Goal: Check status: Check status

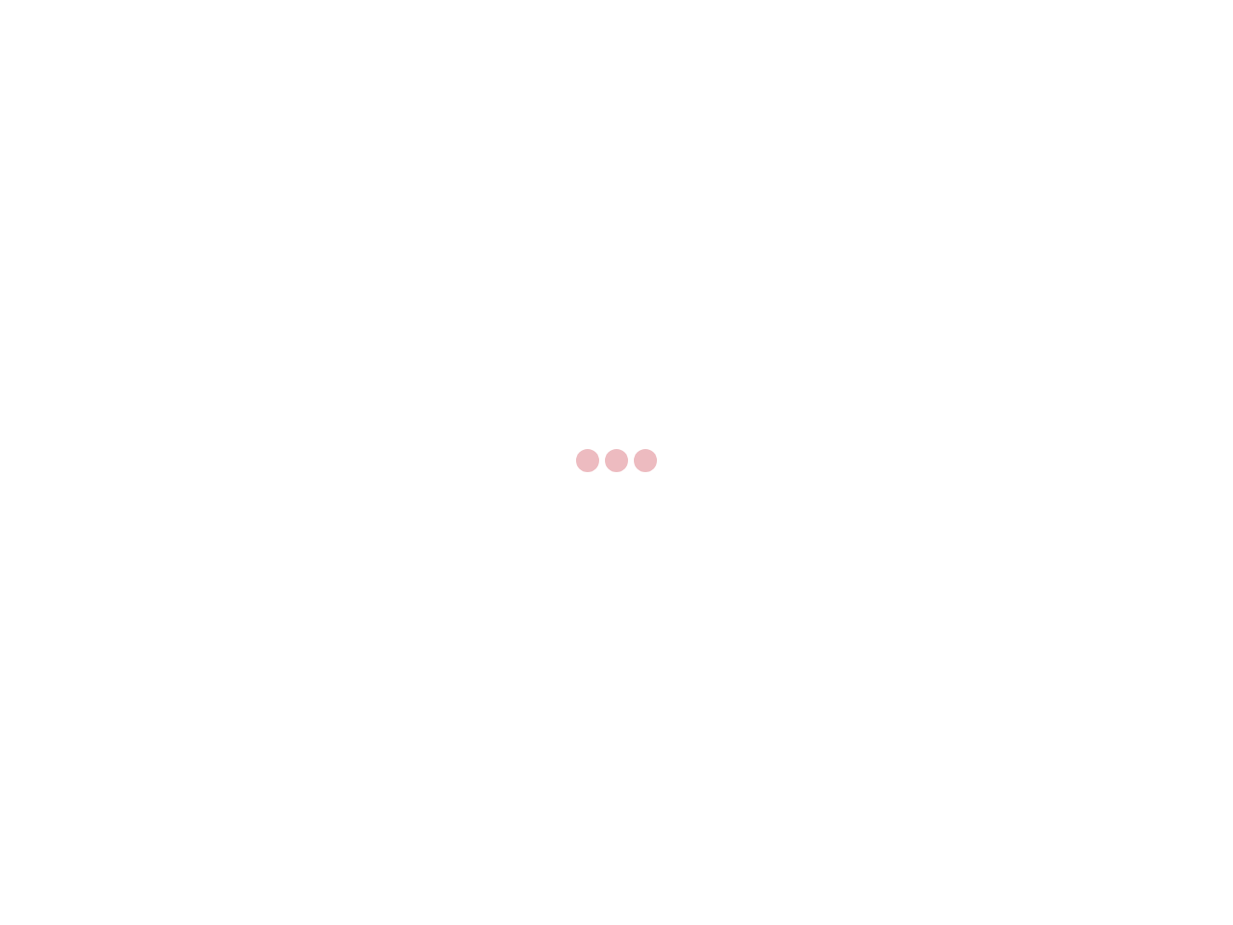
select select "US"
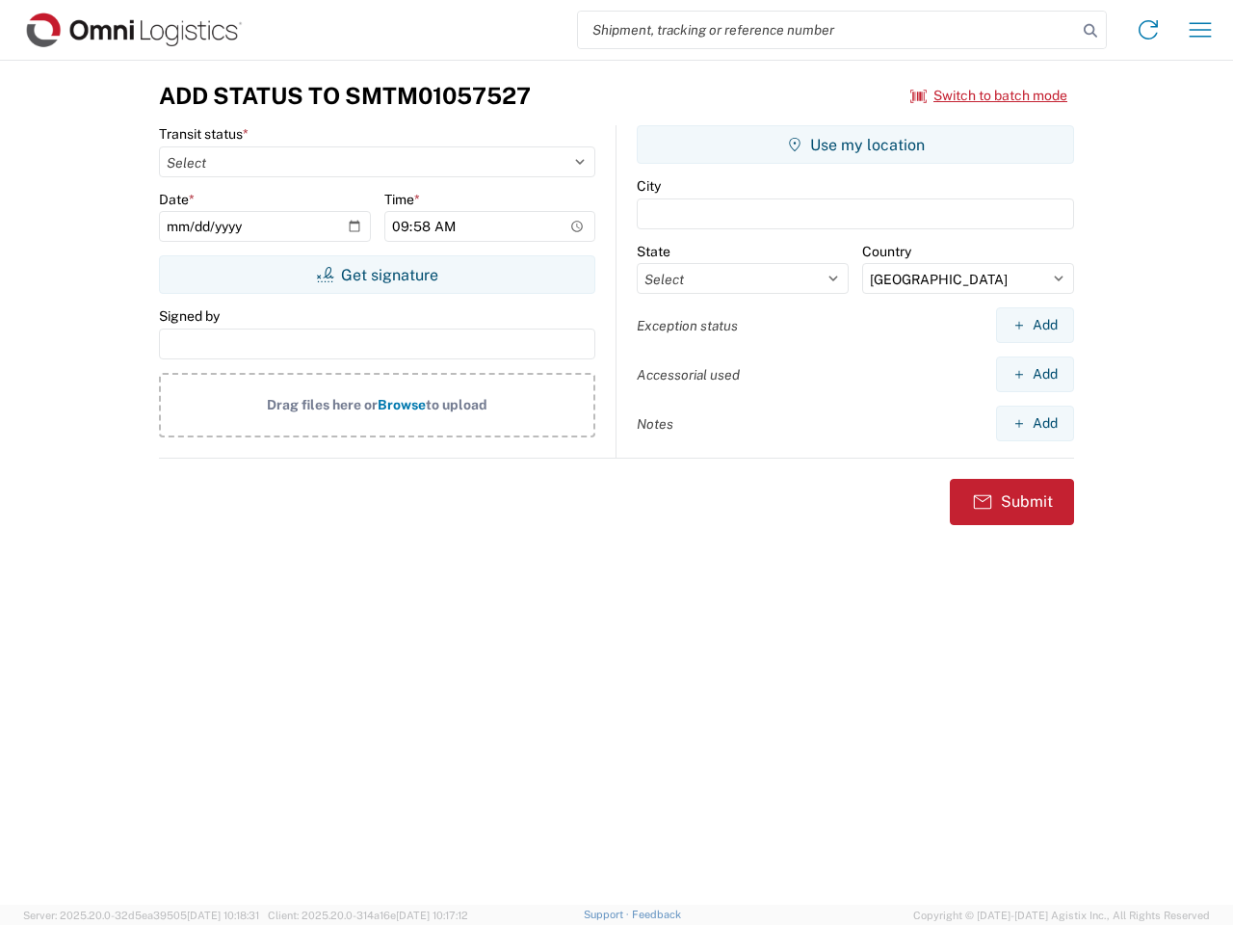
click at [827, 30] on input "search" at bounding box center [827, 30] width 499 height 37
click at [1090, 31] on icon at bounding box center [1090, 30] width 27 height 27
click at [1148, 30] on icon at bounding box center [1148, 29] width 31 height 31
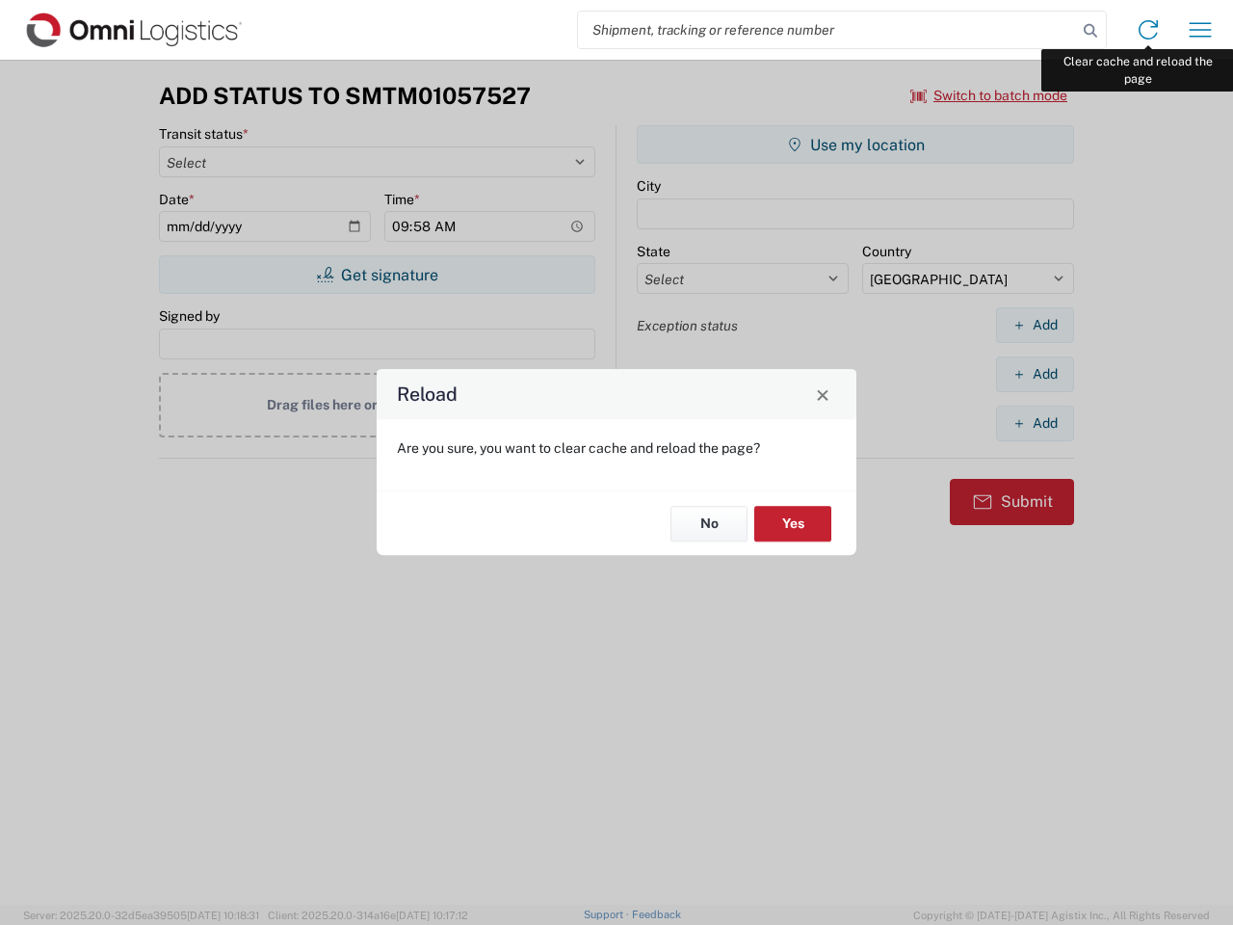
click at [1200, 30] on div "Reload Are you sure, you want to clear cache and reload the page? No Yes" at bounding box center [616, 462] width 1233 height 925
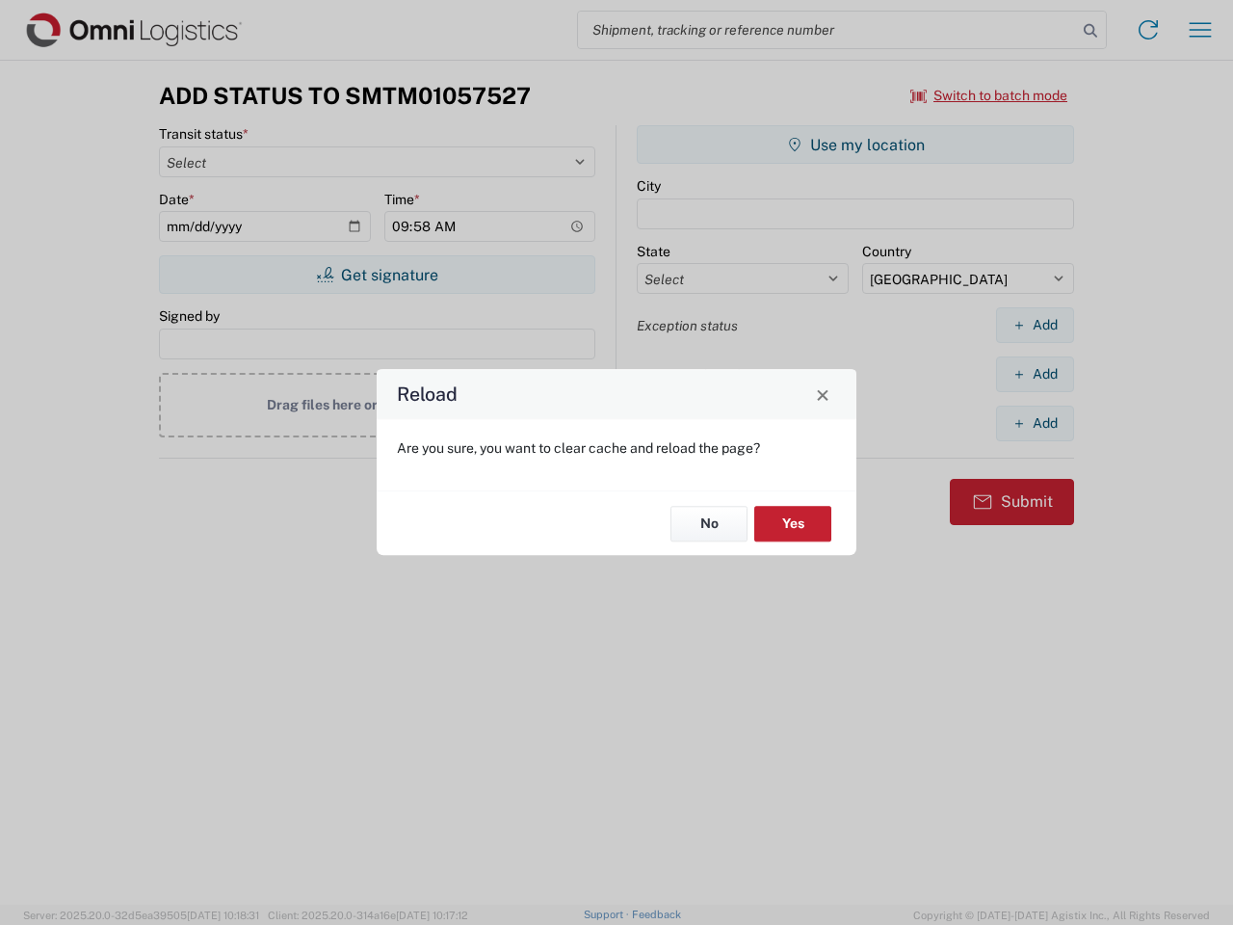
click at [989, 95] on div "Reload Are you sure, you want to clear cache and reload the page? No Yes" at bounding box center [616, 462] width 1233 height 925
click at [377, 275] on div "Reload Are you sure, you want to clear cache and reload the page? No Yes" at bounding box center [616, 462] width 1233 height 925
click at [855, 144] on div "Reload Are you sure, you want to clear cache and reload the page? No Yes" at bounding box center [616, 462] width 1233 height 925
click at [1035, 325] on div "Reload Are you sure, you want to clear cache and reload the page? No Yes" at bounding box center [616, 462] width 1233 height 925
click at [1035, 374] on div "Reload Are you sure, you want to clear cache and reload the page? No Yes" at bounding box center [616, 462] width 1233 height 925
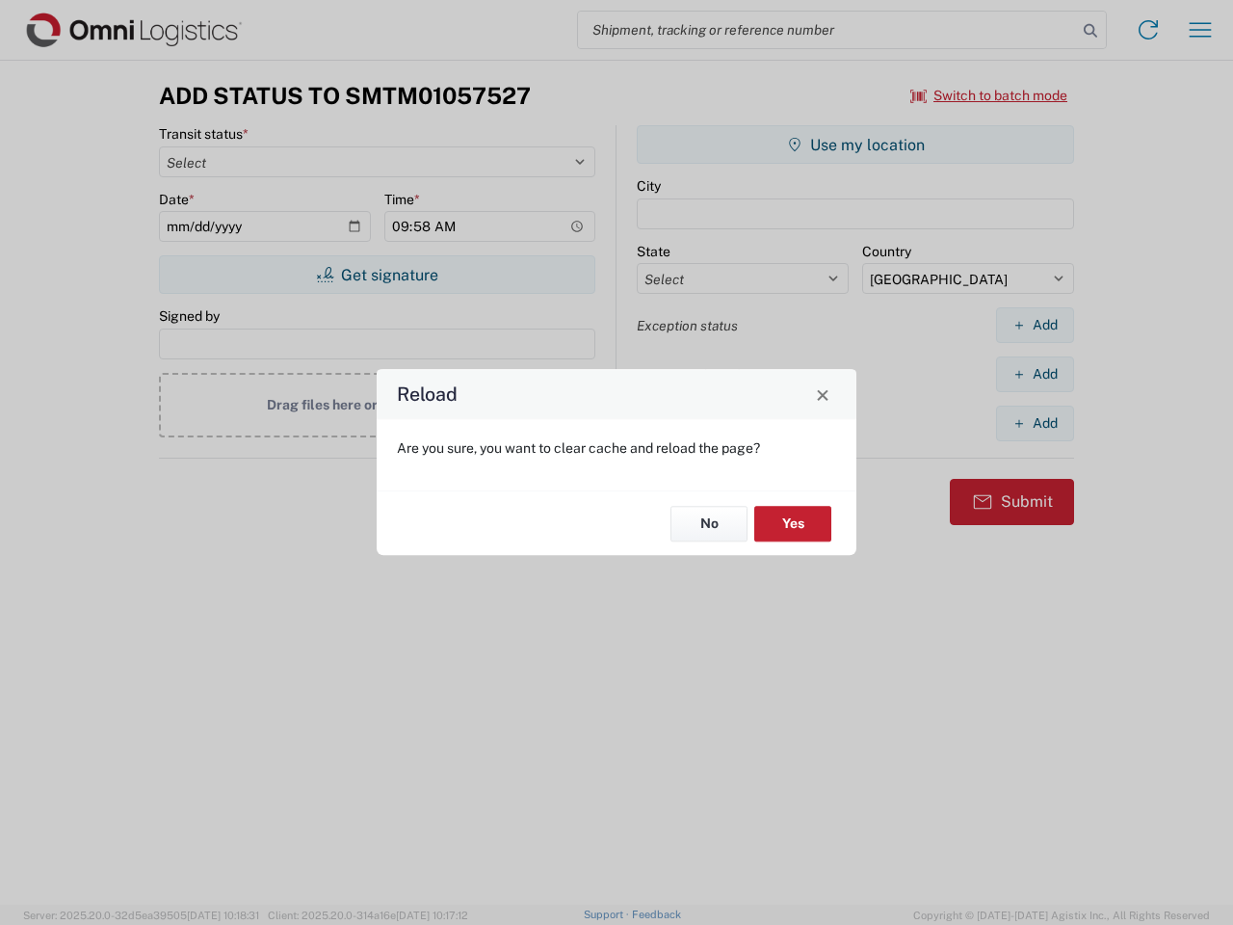
click at [1035, 423] on div "Reload Are you sure, you want to clear cache and reload the page? No Yes" at bounding box center [616, 462] width 1233 height 925
